Goal: Information Seeking & Learning: Understand process/instructions

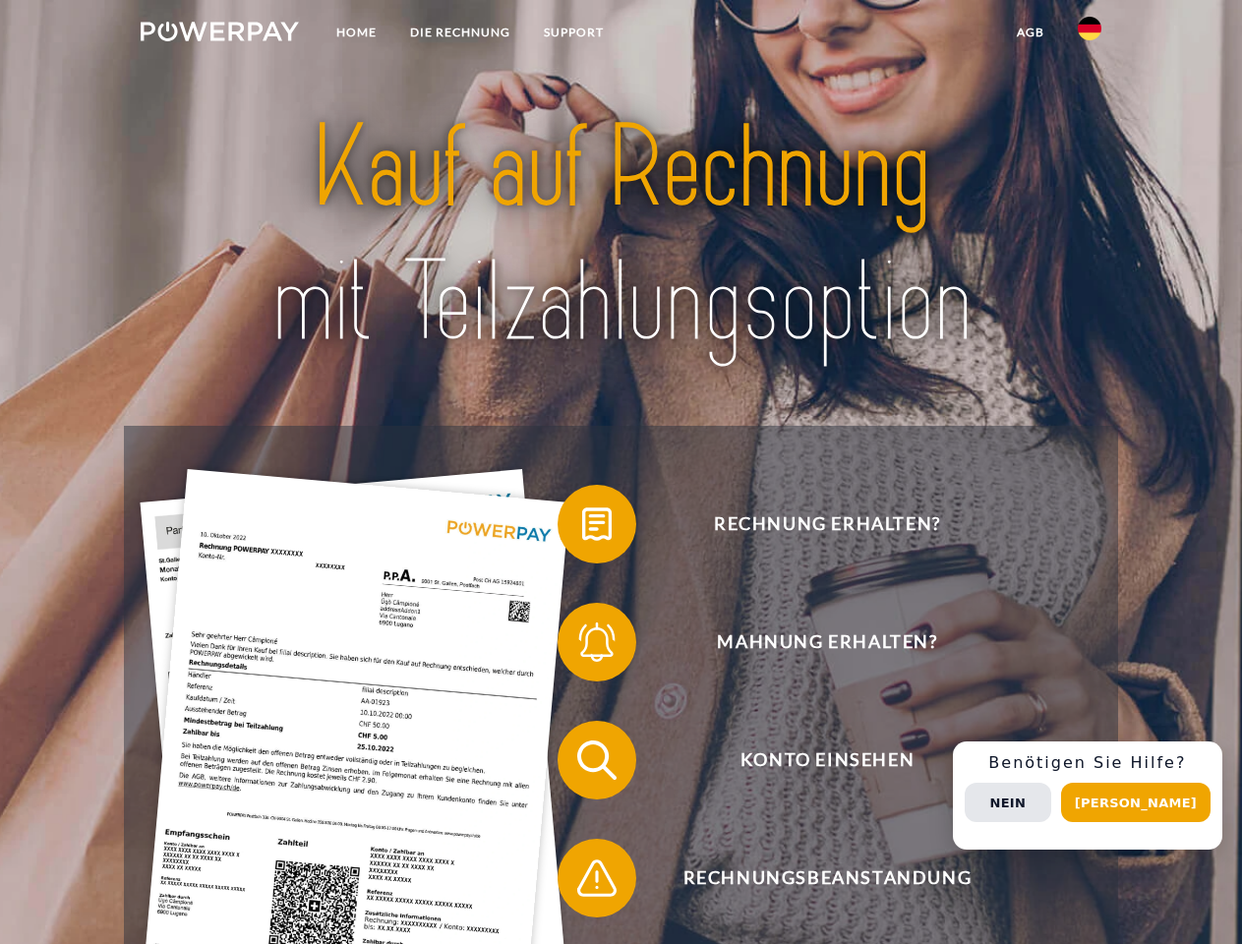
click at [219, 34] on img at bounding box center [220, 32] width 158 height 20
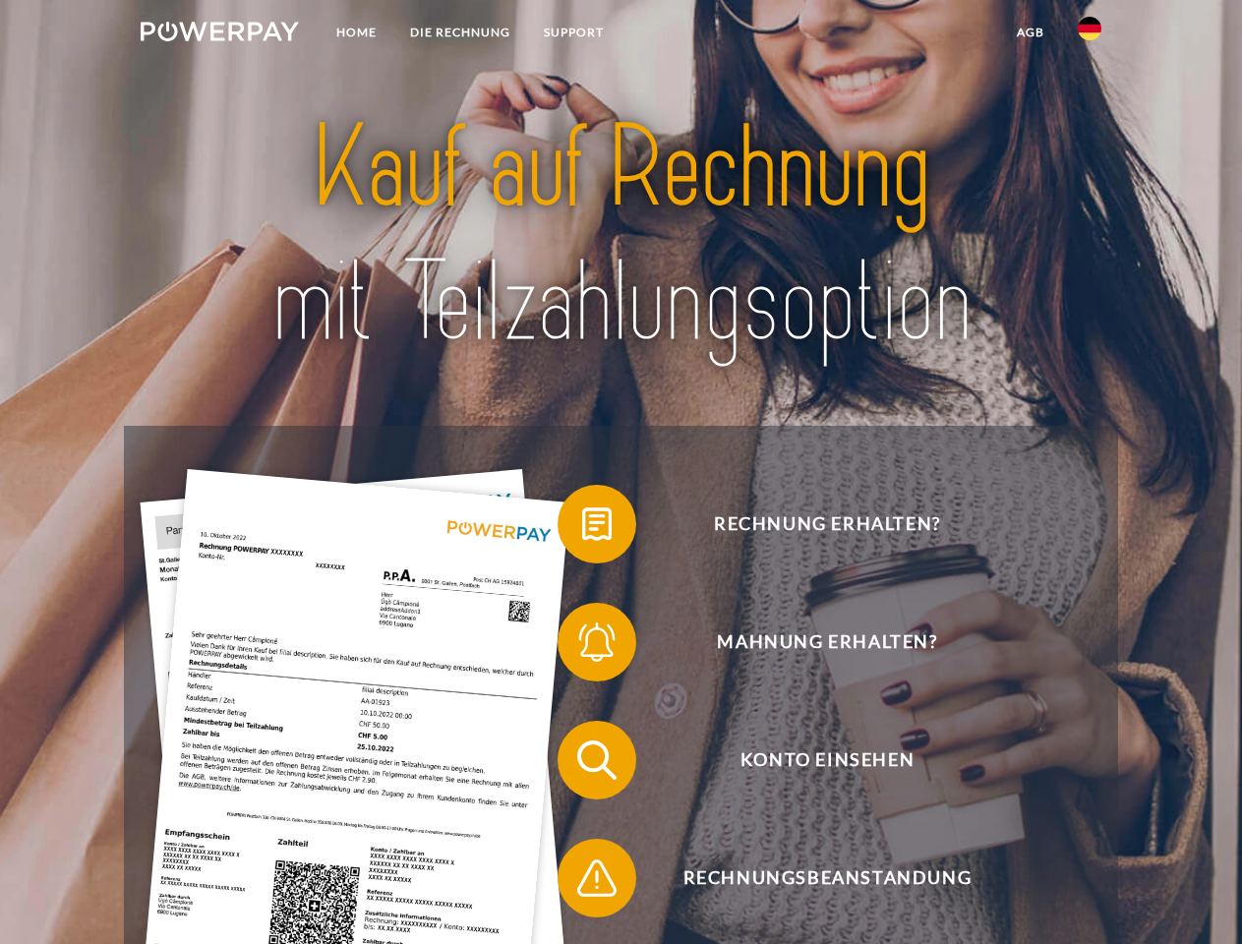
click at [1089, 34] on img at bounding box center [1090, 29] width 24 height 24
click at [1029, 32] on link "agb" at bounding box center [1030, 32] width 61 height 35
click at [582, 528] on span at bounding box center [567, 524] width 98 height 98
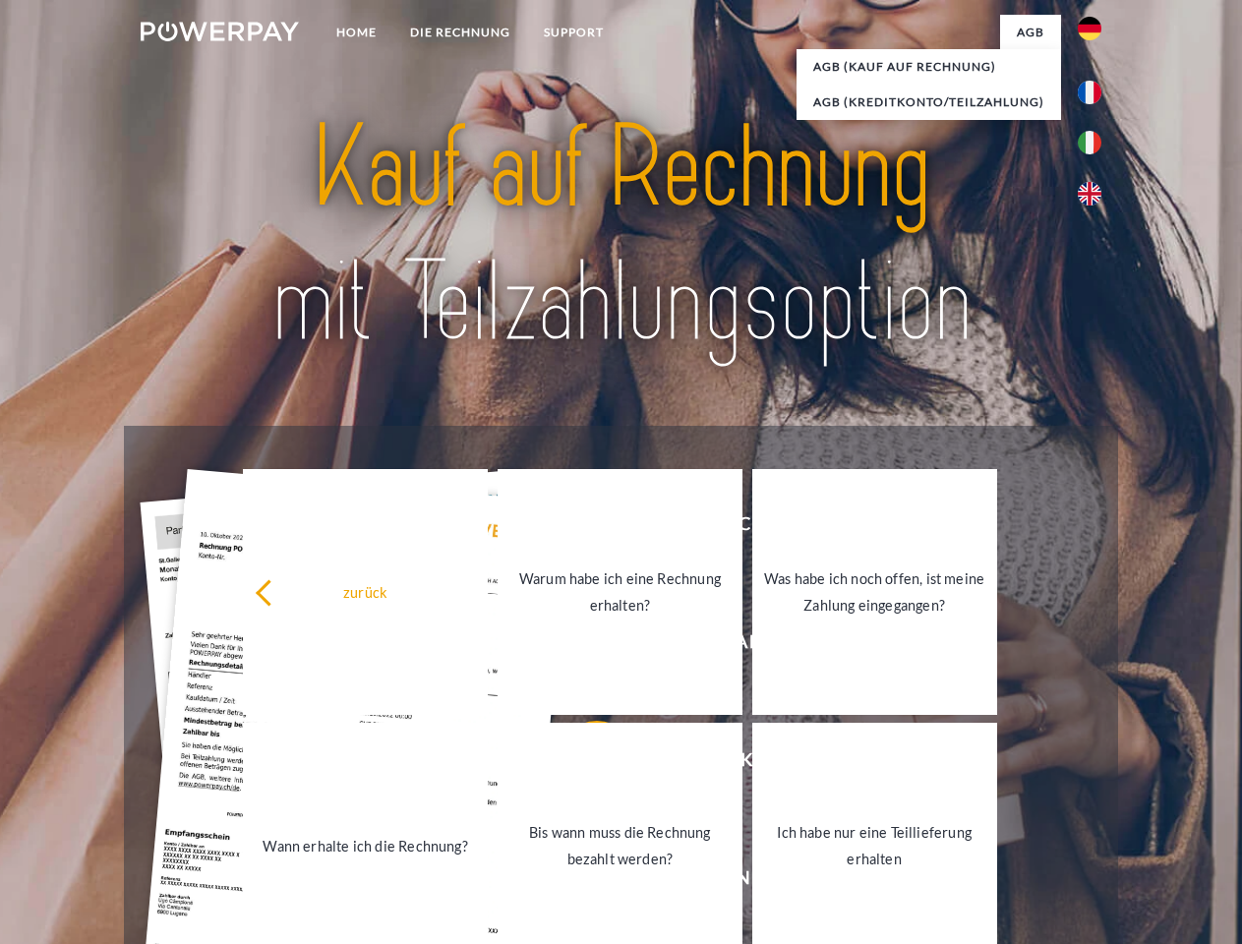
click at [582, 646] on div "zurück Warum habe ich eine Rechnung erhalten? Was habe ich noch offen, ist mein…" at bounding box center [620, 718] width 794 height 507
click at [582, 764] on link "Bis wann muss die Rechnung bezahlt werden?" at bounding box center [619, 846] width 245 height 246
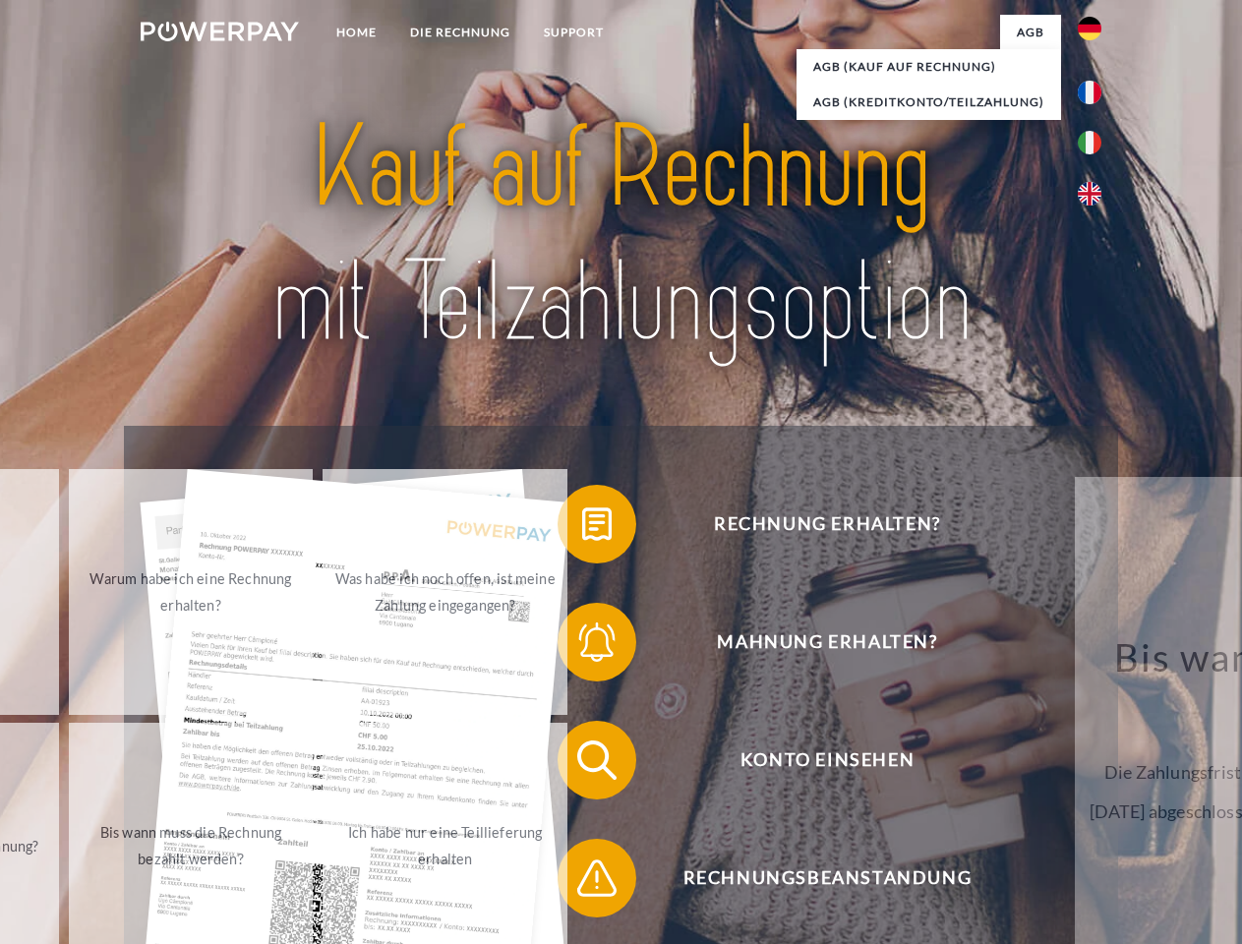
click at [582, 882] on span at bounding box center [567, 878] width 98 height 98
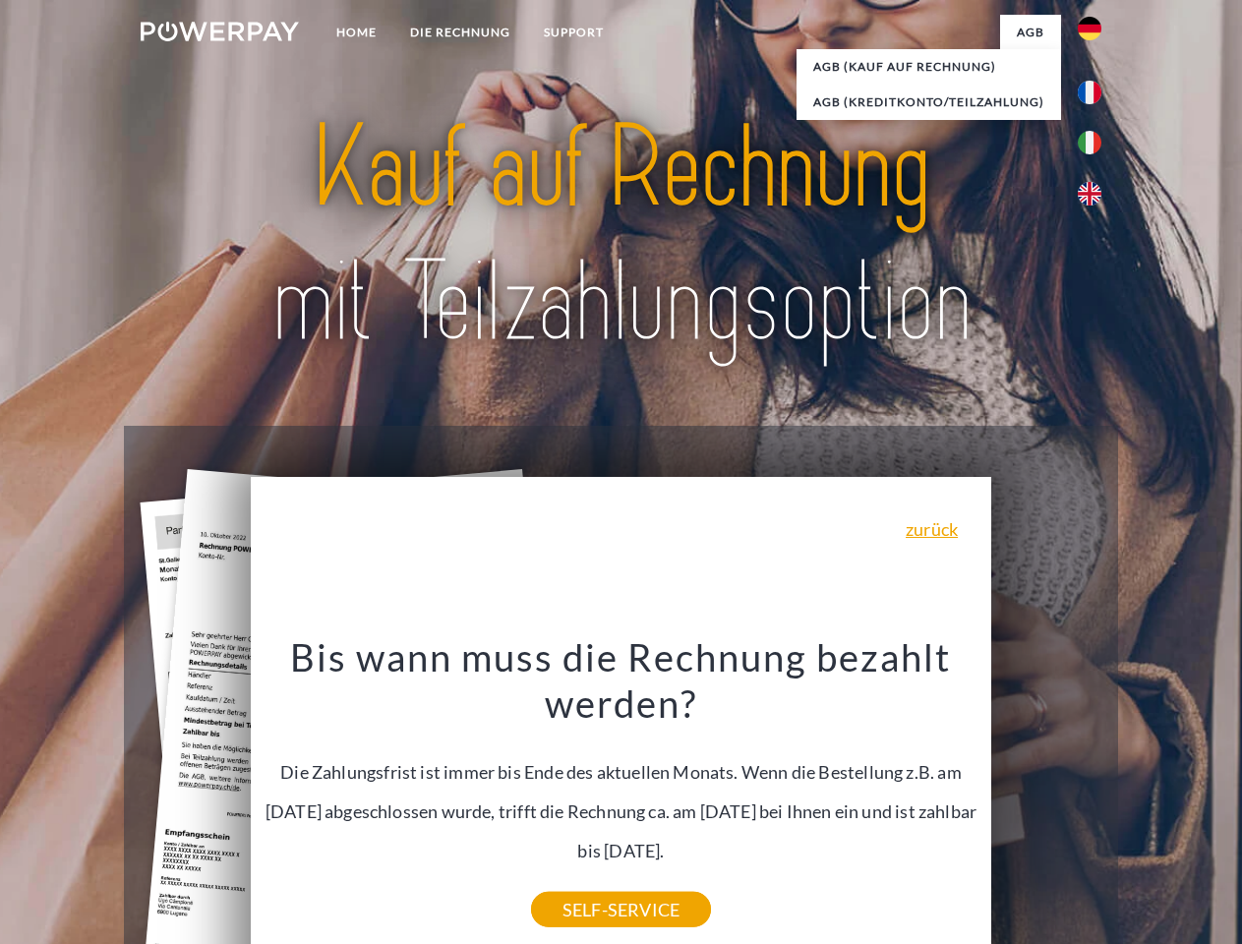
click at [1094, 795] on div "Rechnung erhalten? Mahnung erhalten? Konto einsehen" at bounding box center [620, 819] width 993 height 787
click at [1046, 799] on span "Konto einsehen" at bounding box center [827, 760] width 482 height 79
click at [1142, 802] on header "Home DIE RECHNUNG SUPPORT" at bounding box center [621, 679] width 1242 height 1358
